Goal: Task Accomplishment & Management: Manage account settings

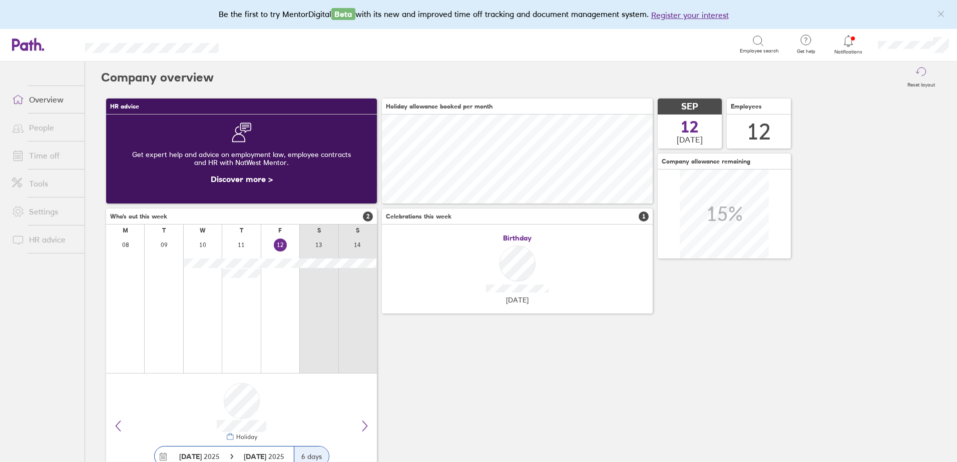
click at [849, 40] on icon at bounding box center [848, 41] width 12 height 12
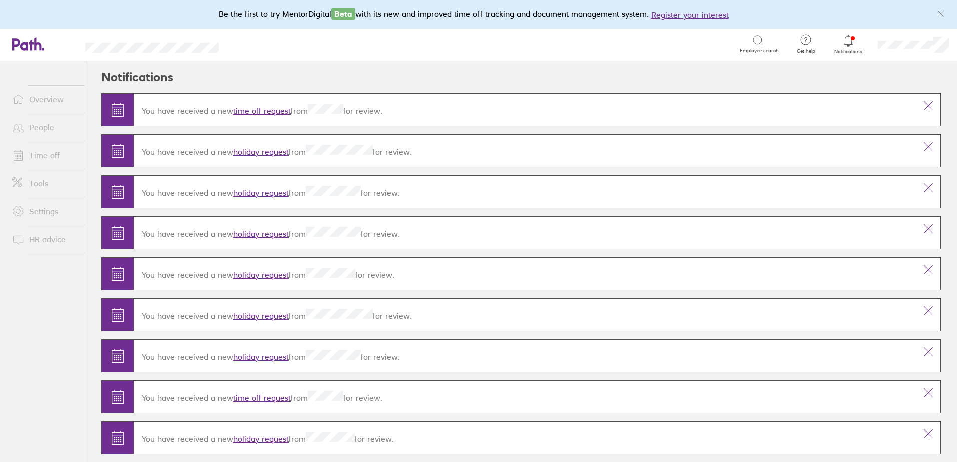
click at [261, 111] on link "time off request" at bounding box center [262, 111] width 58 height 10
